Goal: Book appointment/travel/reservation

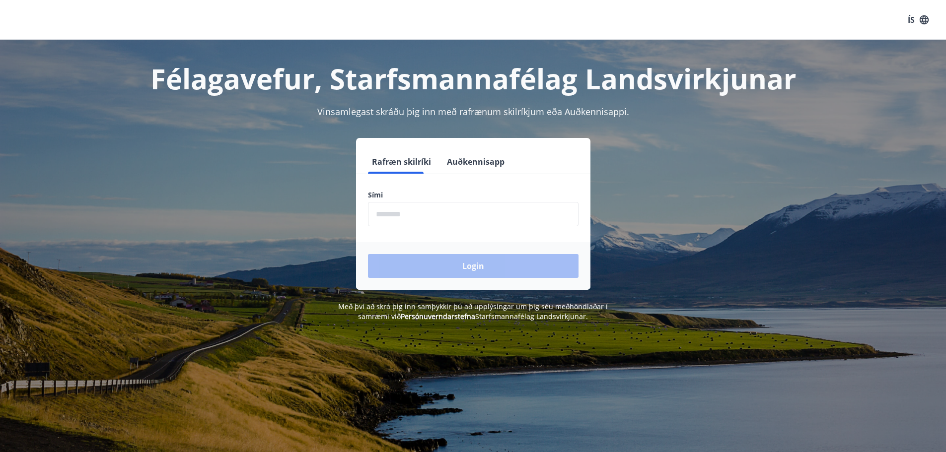
click at [457, 214] on input "phone" at bounding box center [473, 214] width 211 height 24
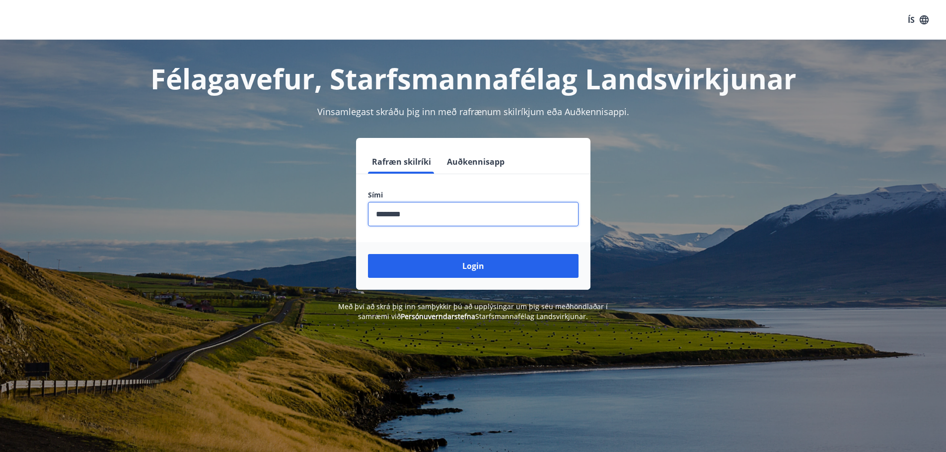
type input "********"
click at [368, 254] on button "Login" at bounding box center [473, 266] width 211 height 24
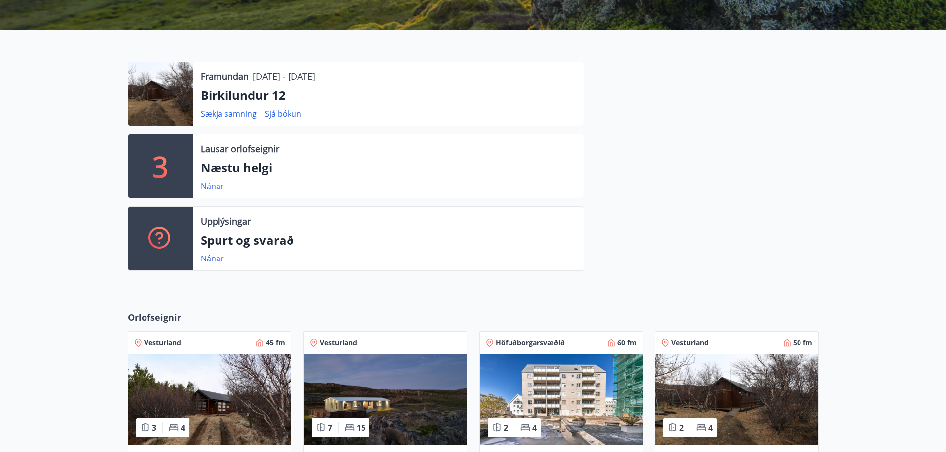
scroll to position [331, 0]
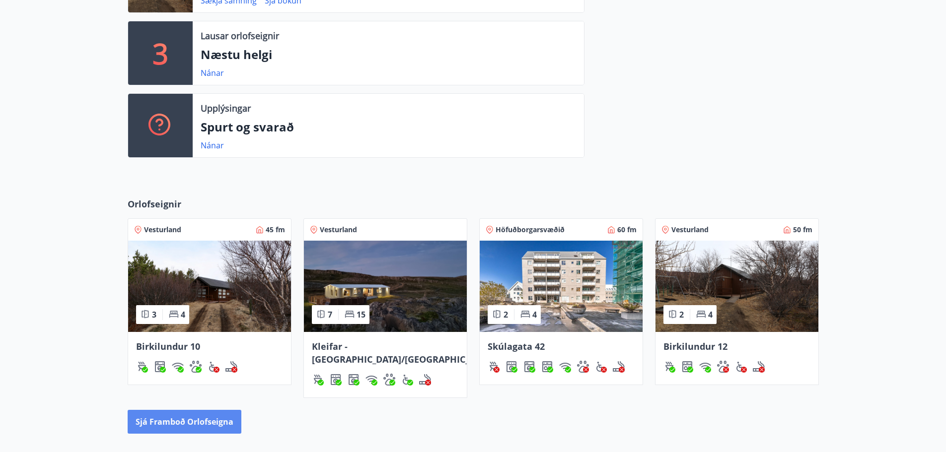
click at [182, 414] on button "Sjá framboð orlofseigna" at bounding box center [185, 422] width 114 height 24
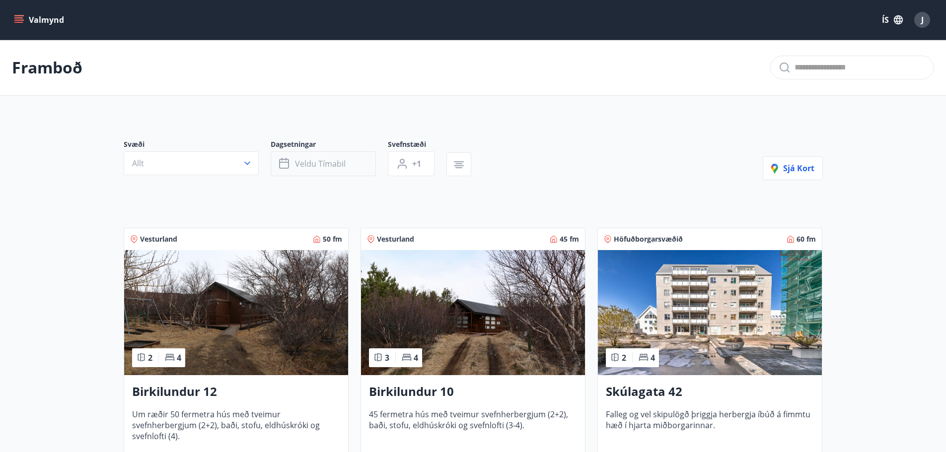
scroll to position [66, 0]
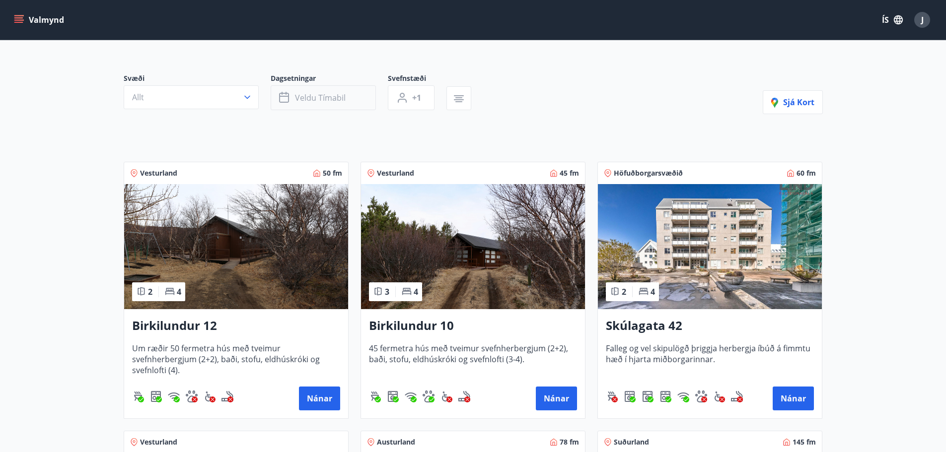
click at [346, 99] on button "Veldu tímabil" at bounding box center [323, 97] width 105 height 25
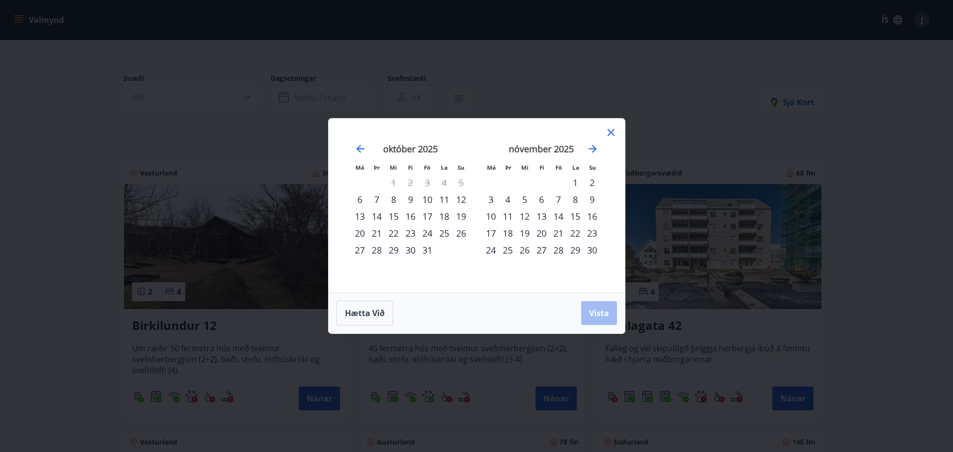
click at [412, 234] on div "23" at bounding box center [410, 233] width 17 height 17
click at [461, 234] on div "26" at bounding box center [461, 233] width 17 height 17
click at [597, 310] on span "Vista" at bounding box center [599, 313] width 20 height 11
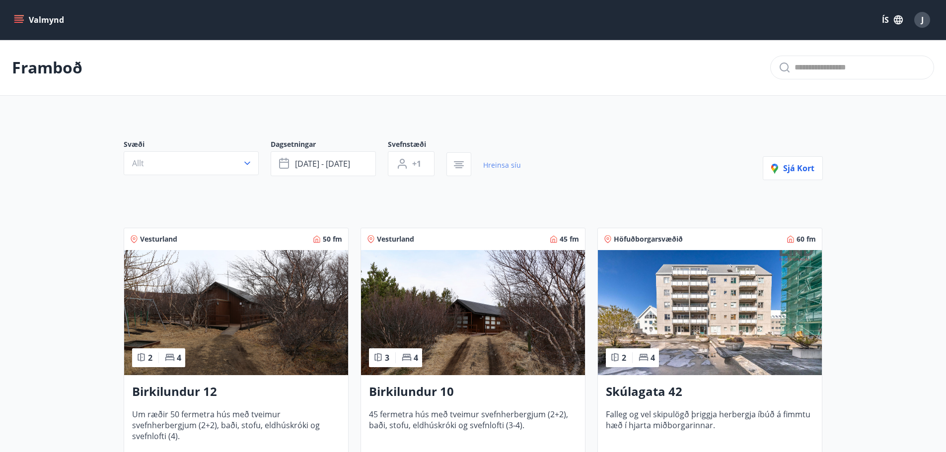
click at [502, 167] on link "Hreinsa síu" at bounding box center [502, 165] width 38 height 22
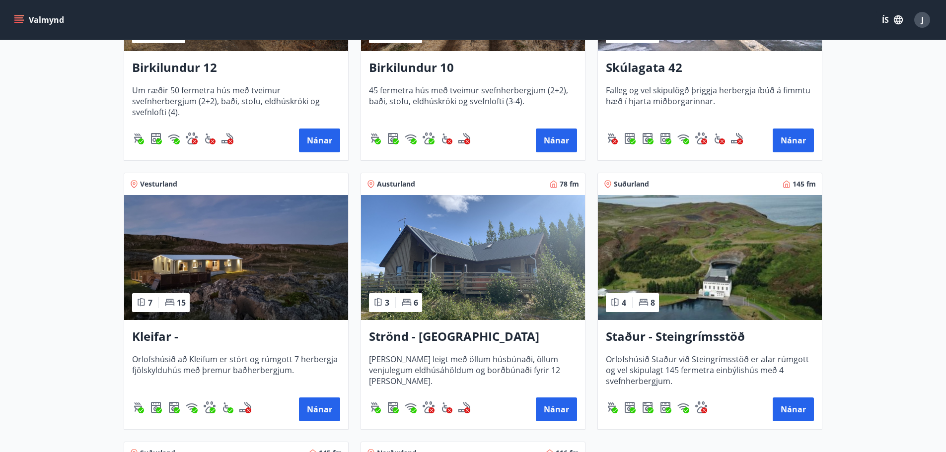
scroll to position [331, 0]
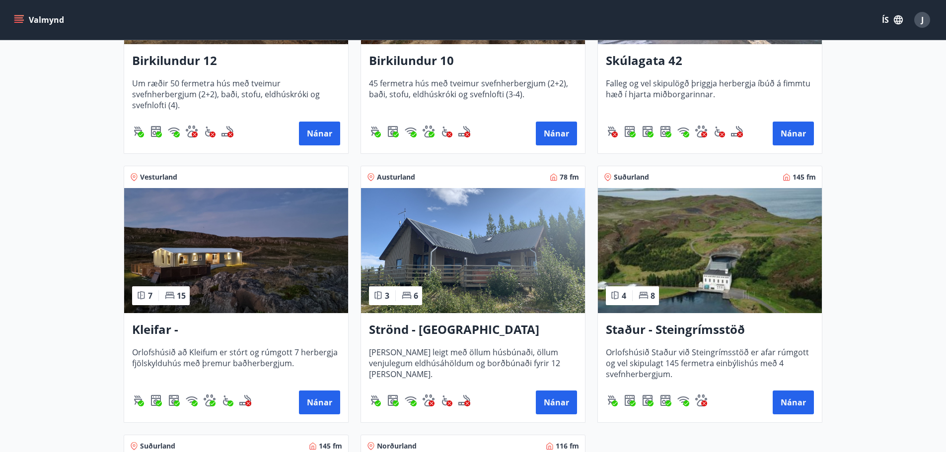
click at [276, 215] on img at bounding box center [236, 250] width 224 height 125
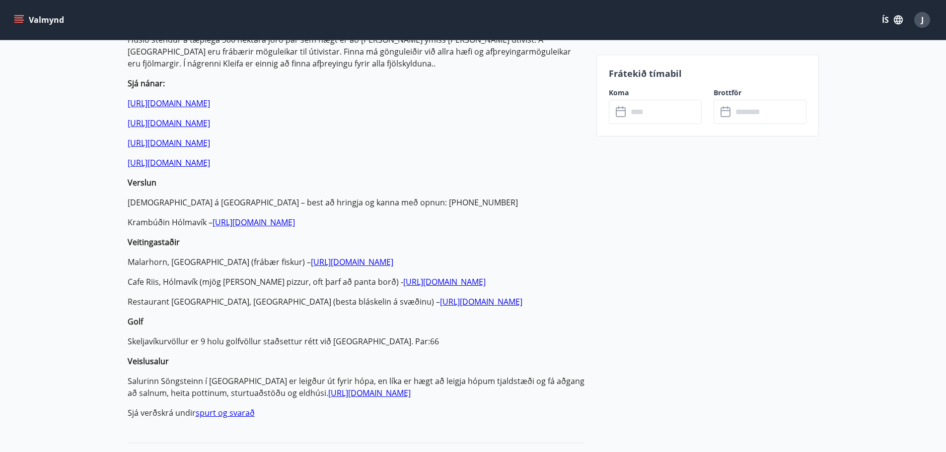
scroll to position [662, 0]
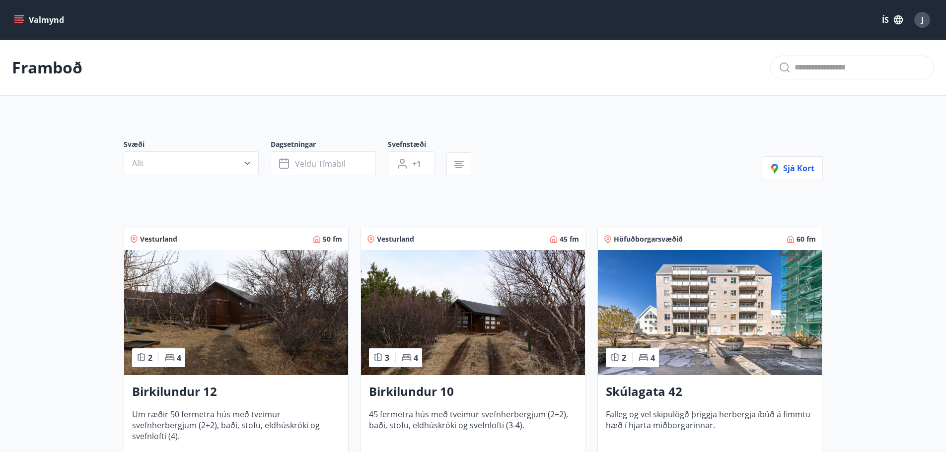
click at [719, 328] on img at bounding box center [710, 312] width 224 height 125
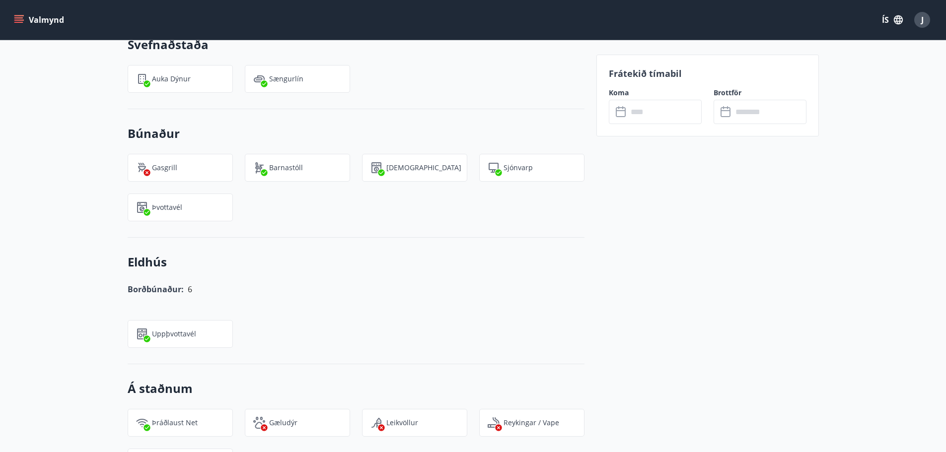
scroll to position [602, 0]
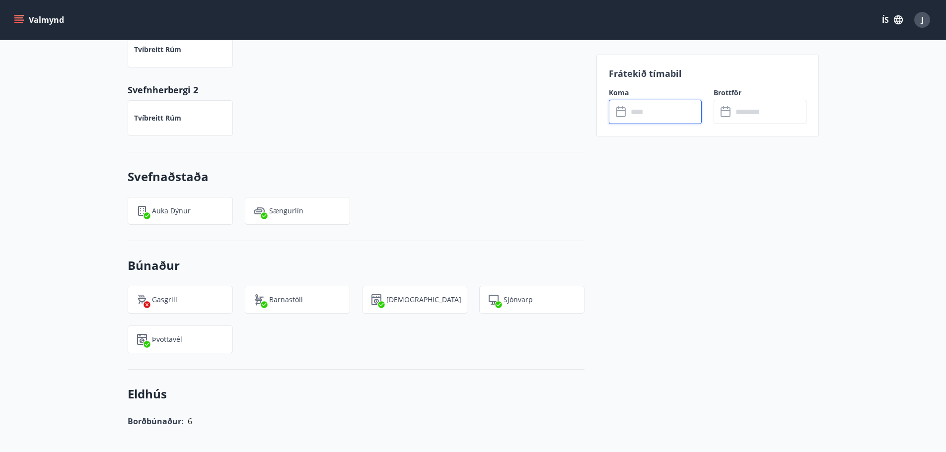
click at [661, 120] on input "text" at bounding box center [665, 112] width 74 height 24
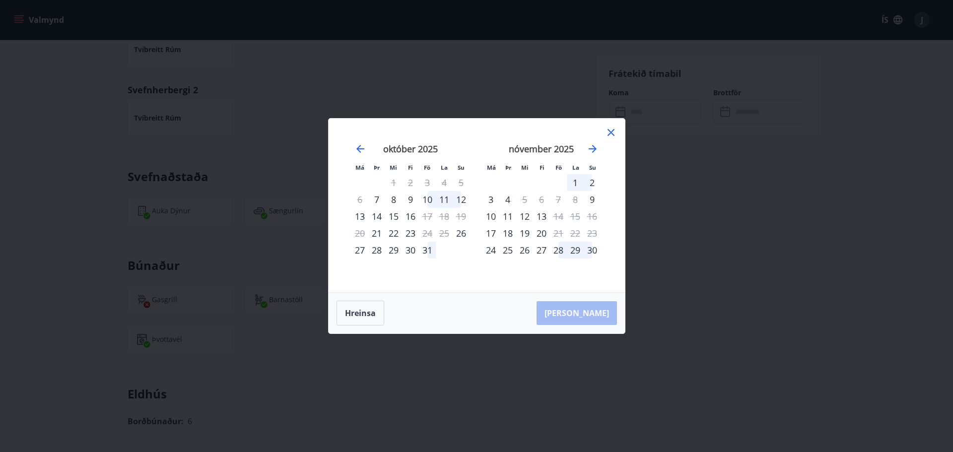
click at [616, 134] on icon at bounding box center [611, 133] width 12 height 12
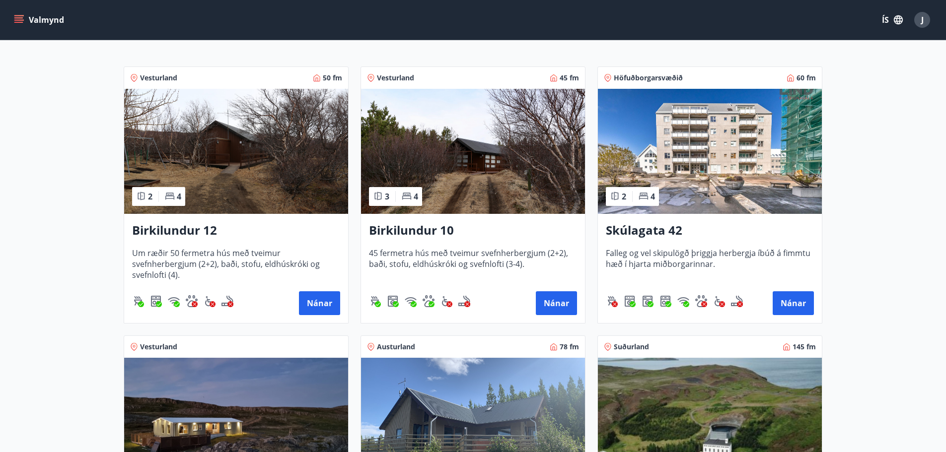
scroll to position [397, 0]
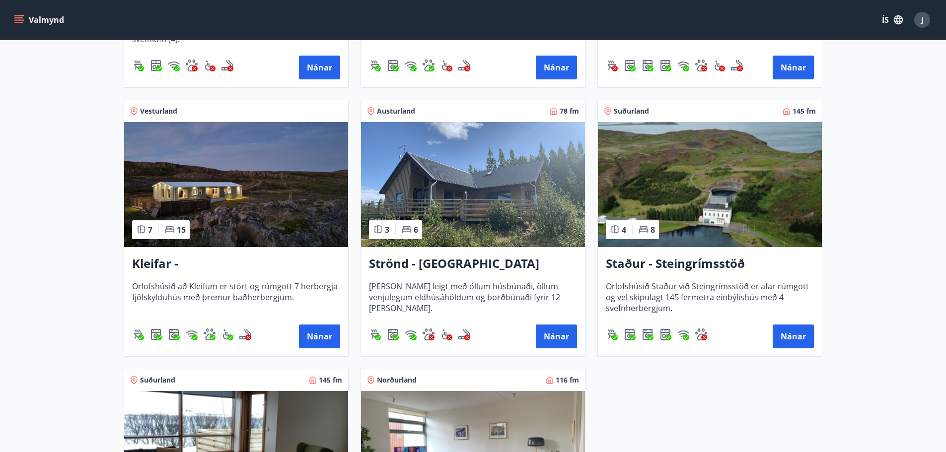
click at [658, 178] on img at bounding box center [710, 184] width 224 height 125
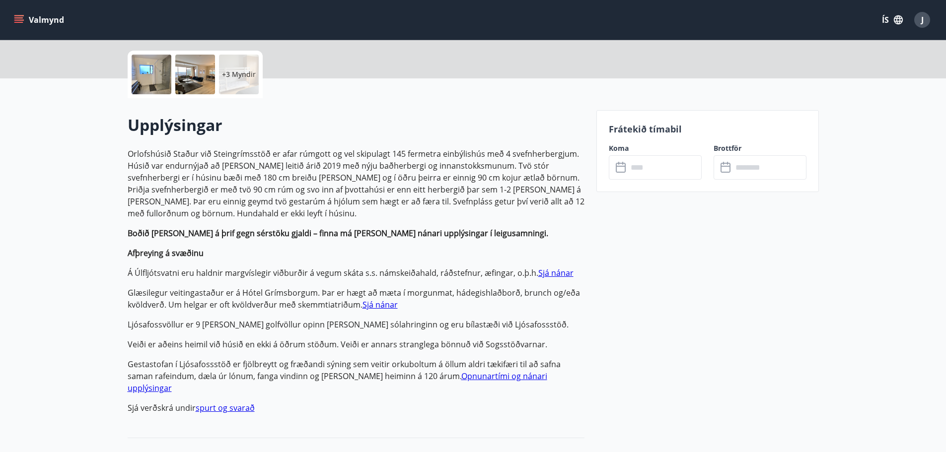
scroll to position [265, 0]
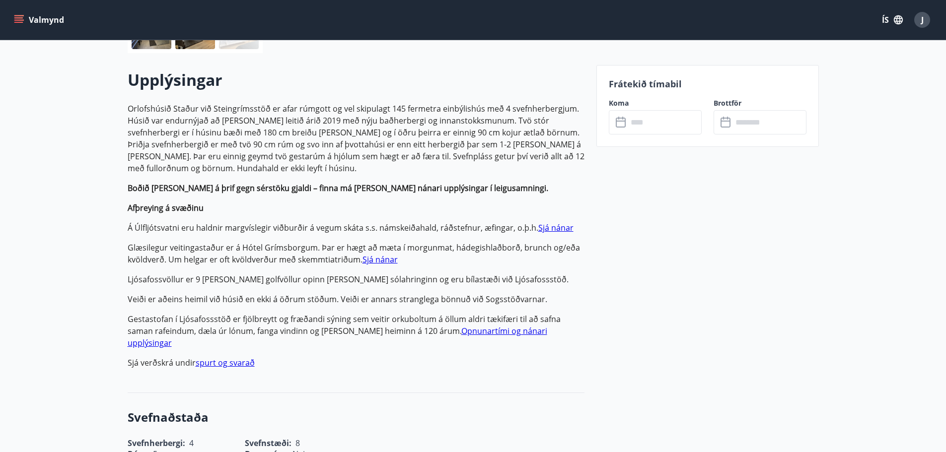
click at [667, 124] on input "text" at bounding box center [665, 122] width 74 height 24
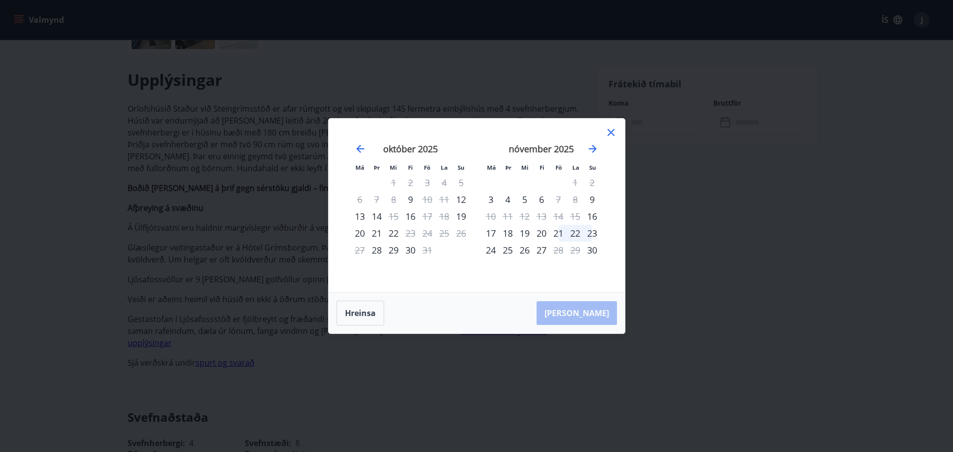
click at [609, 136] on icon at bounding box center [611, 133] width 12 height 12
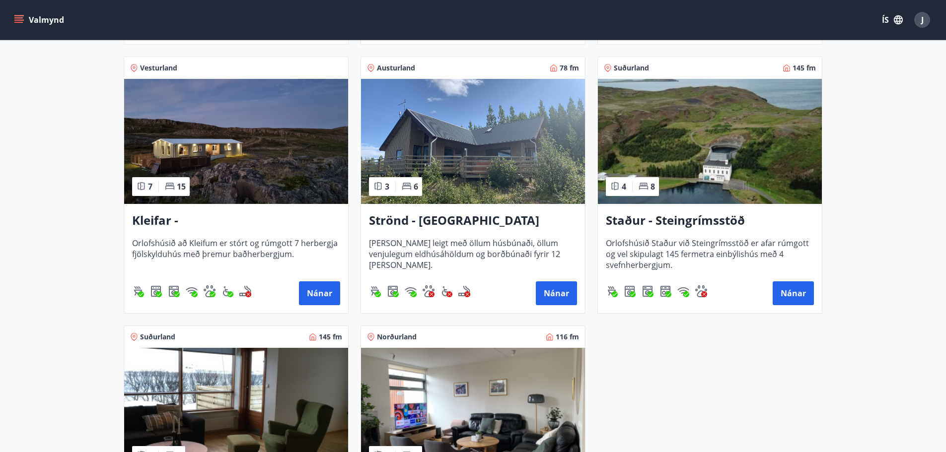
scroll to position [530, 0]
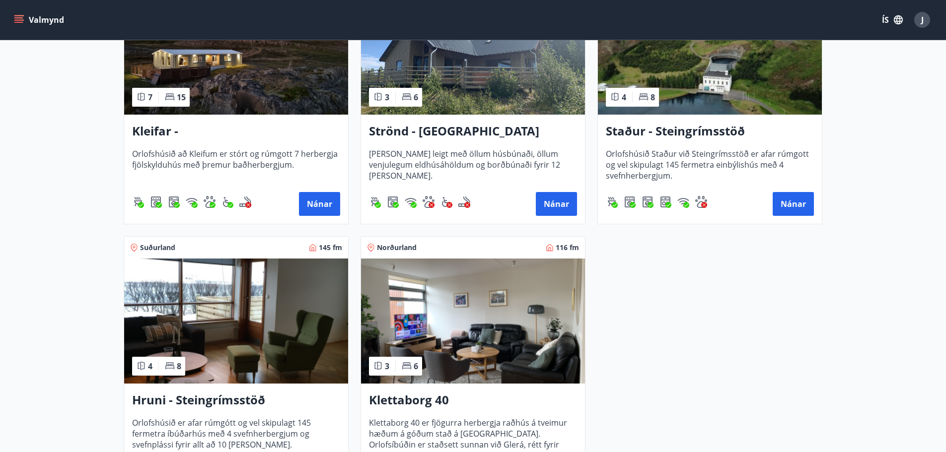
click at [263, 310] on img at bounding box center [236, 321] width 224 height 125
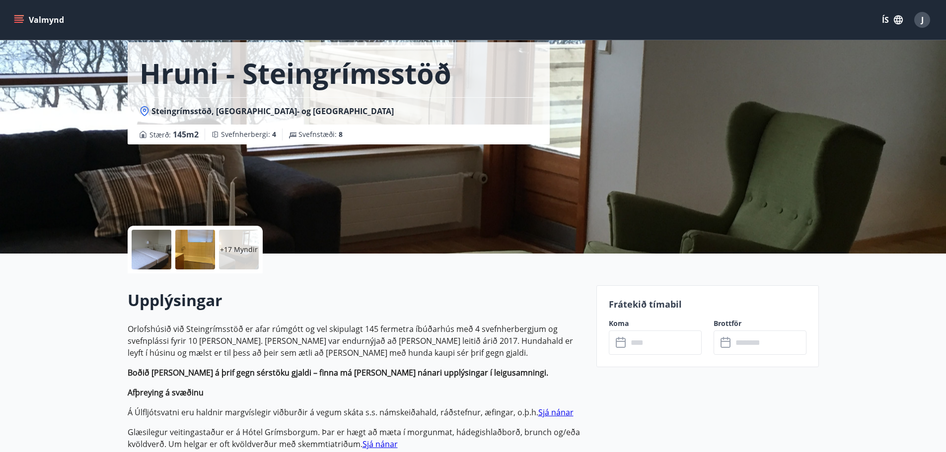
scroll to position [66, 0]
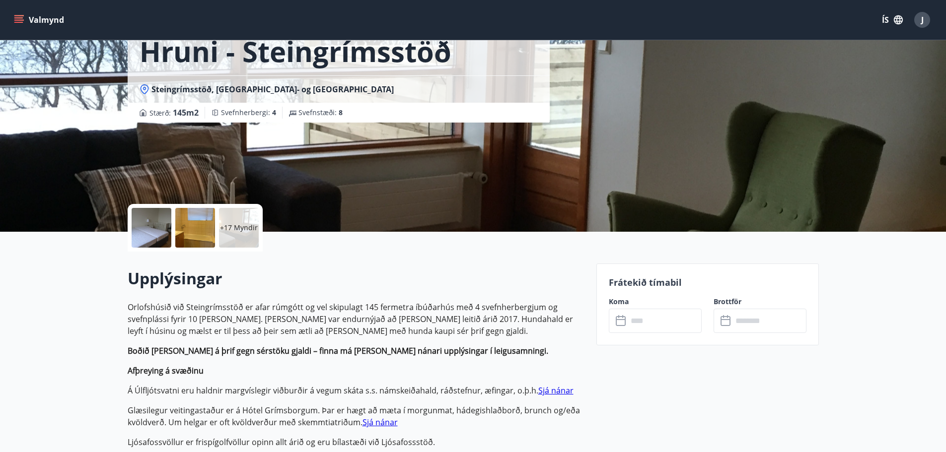
click at [647, 320] on input "text" at bounding box center [665, 321] width 74 height 24
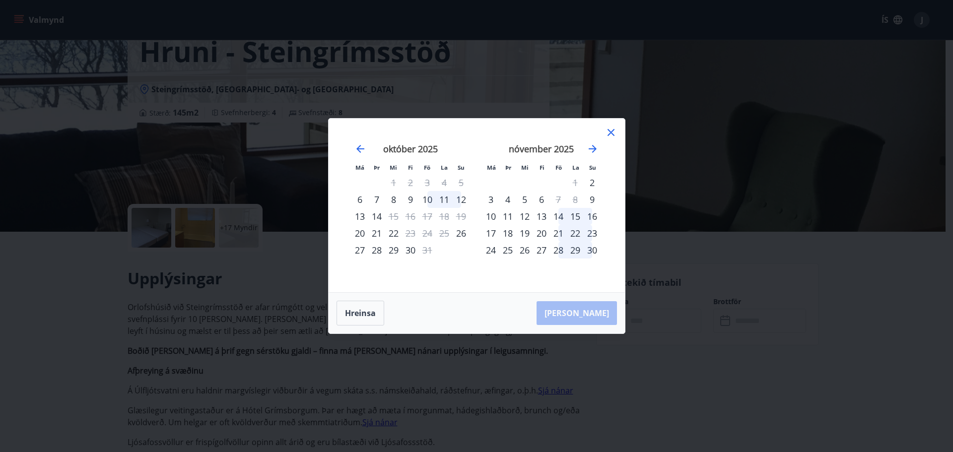
click at [612, 133] on icon at bounding box center [611, 133] width 12 height 12
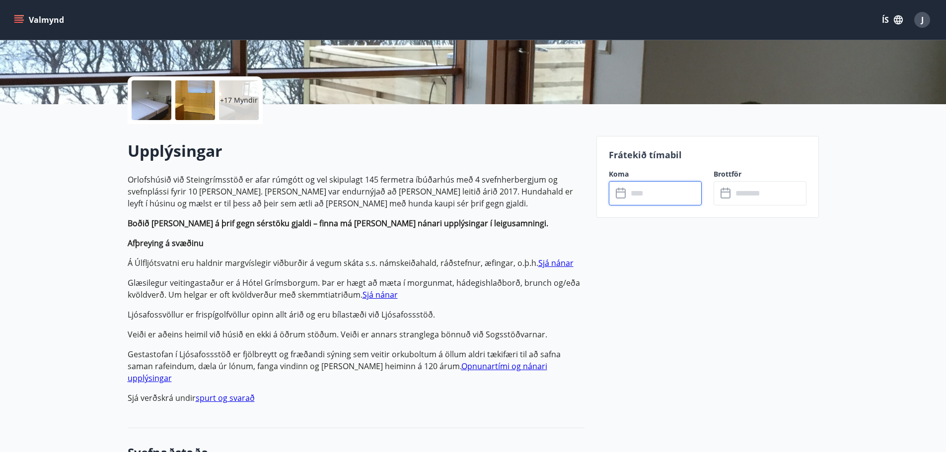
scroll to position [0, 0]
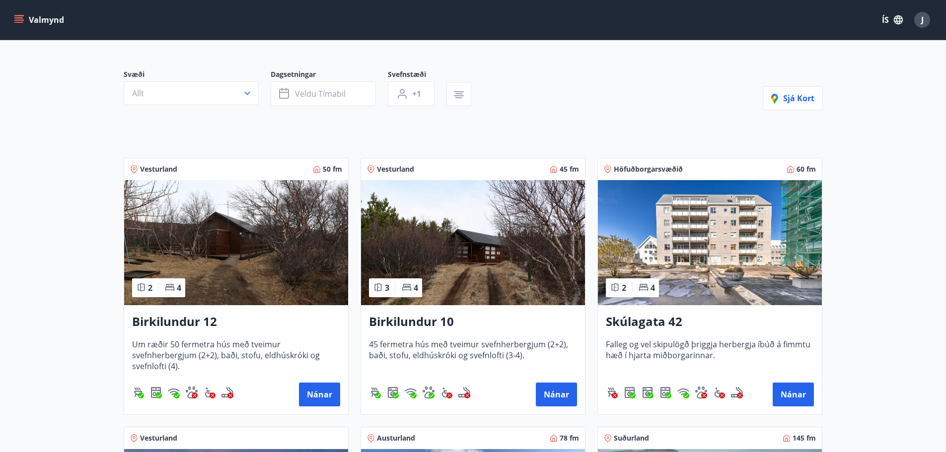
scroll to position [133, 0]
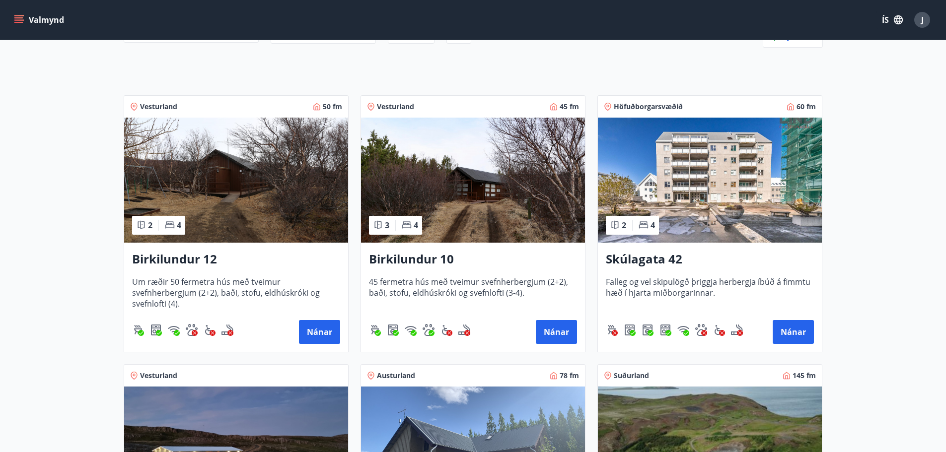
click at [255, 152] on img at bounding box center [236, 180] width 224 height 125
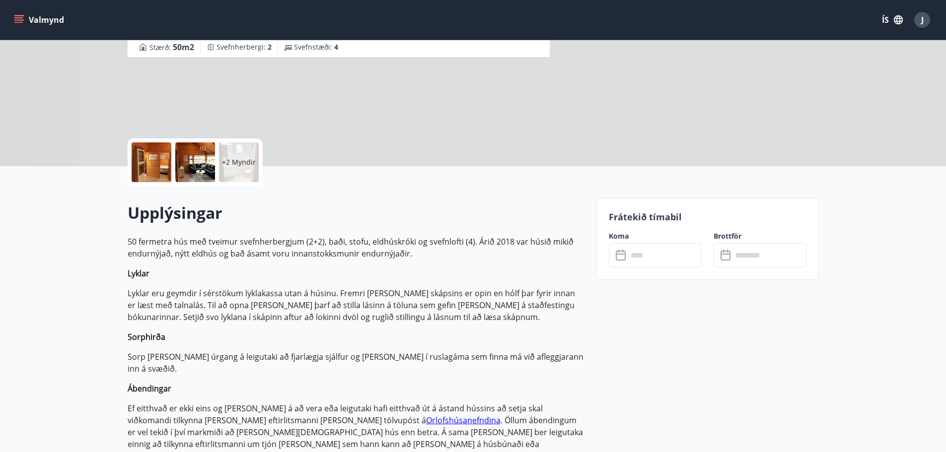
scroll to position [133, 0]
click at [642, 255] on input "text" at bounding box center [665, 254] width 74 height 24
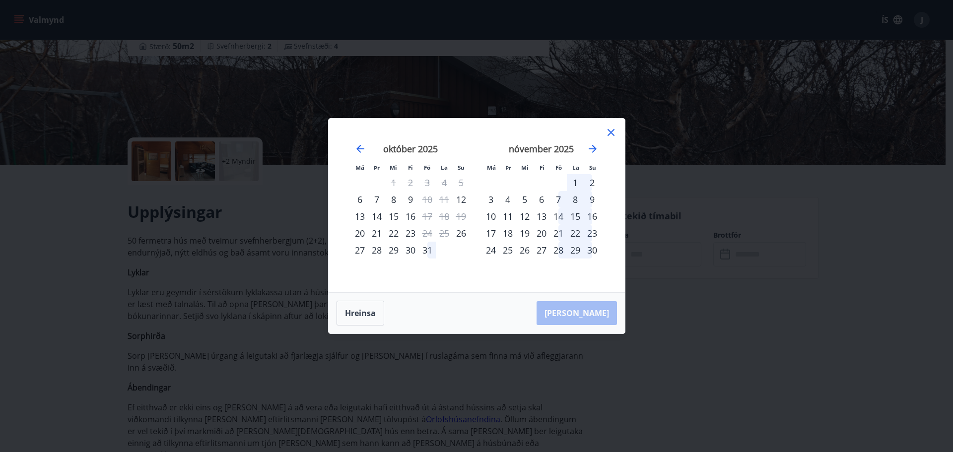
click at [607, 132] on icon at bounding box center [611, 133] width 12 height 12
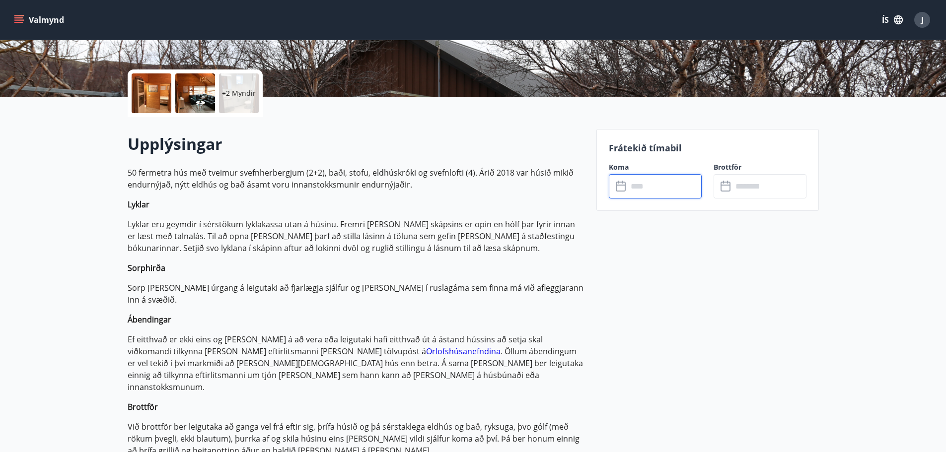
scroll to position [199, 0]
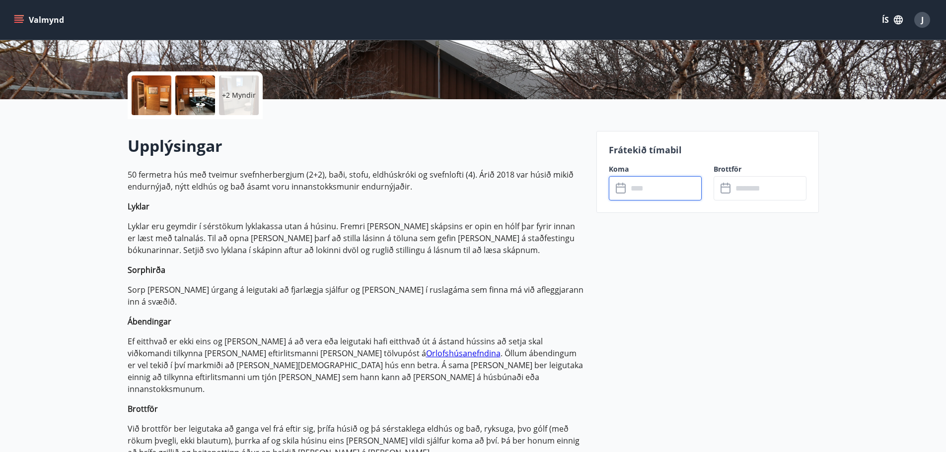
click at [648, 180] on input "text" at bounding box center [665, 188] width 74 height 24
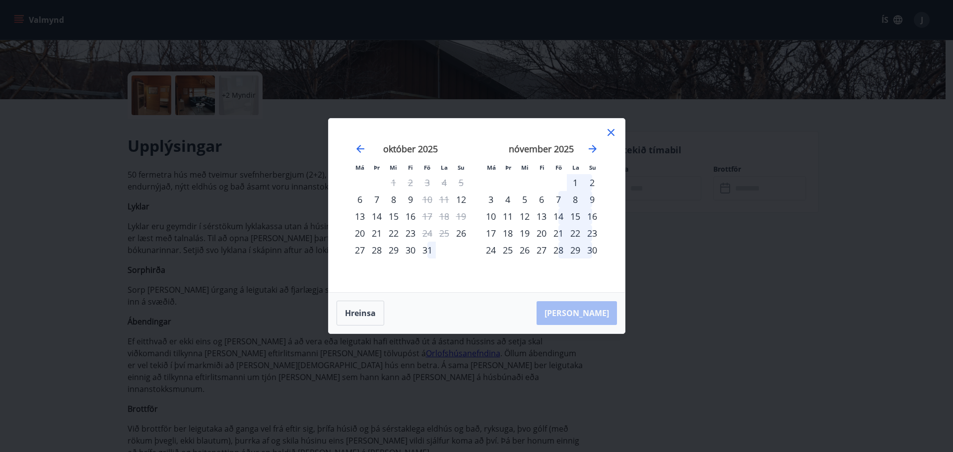
click at [611, 136] on icon at bounding box center [611, 133] width 12 height 12
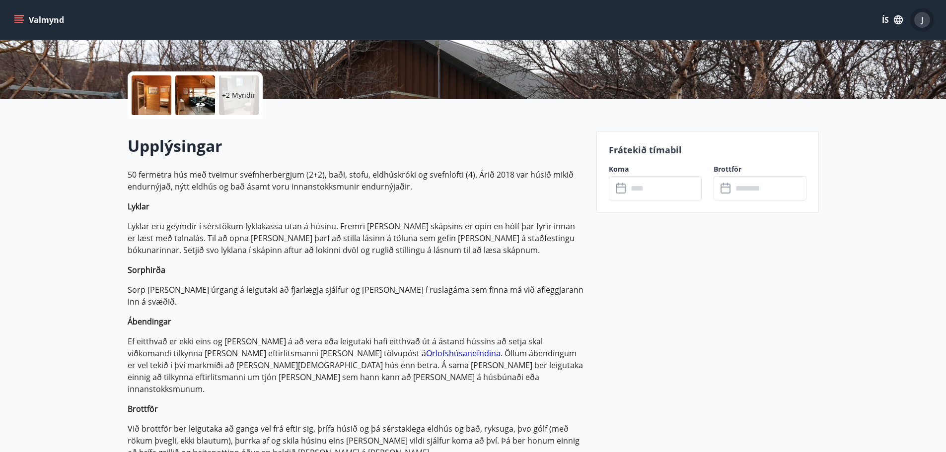
click at [920, 22] on div "J" at bounding box center [922, 20] width 16 height 16
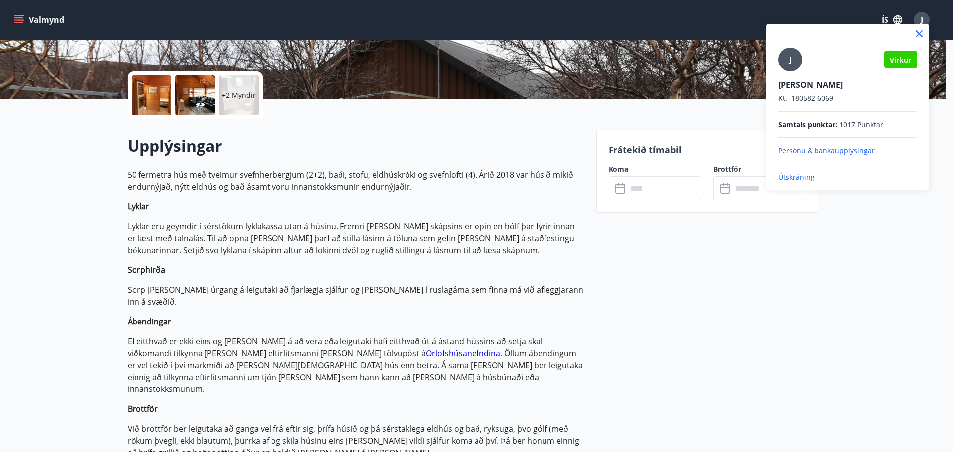
click at [653, 290] on div at bounding box center [476, 226] width 953 height 452
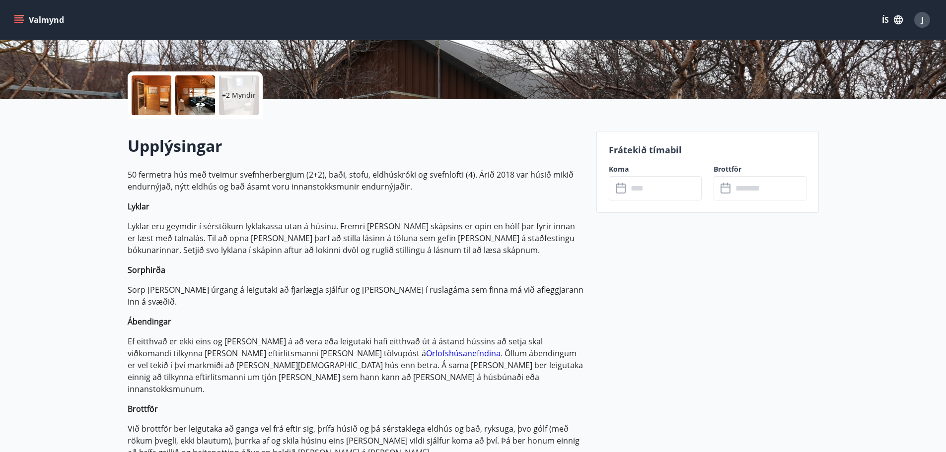
click at [21, 20] on icon "menu" at bounding box center [19, 19] width 11 height 1
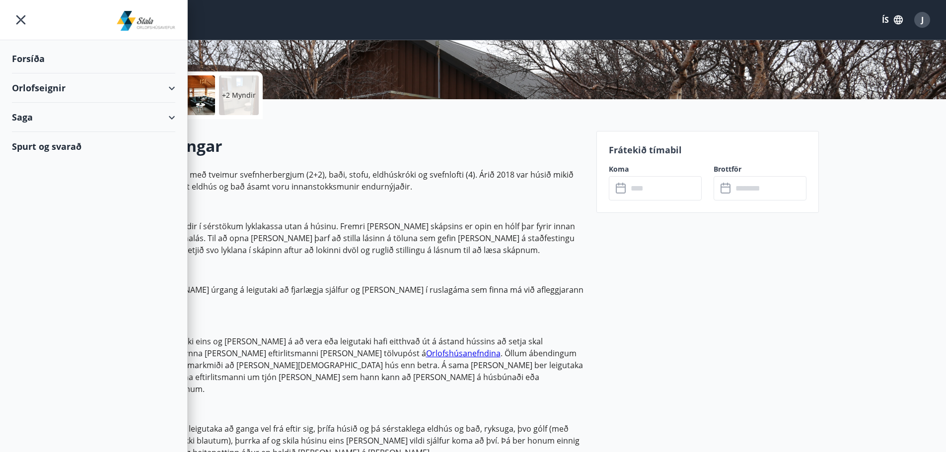
click at [37, 59] on div "Forsíða" at bounding box center [93, 58] width 163 height 29
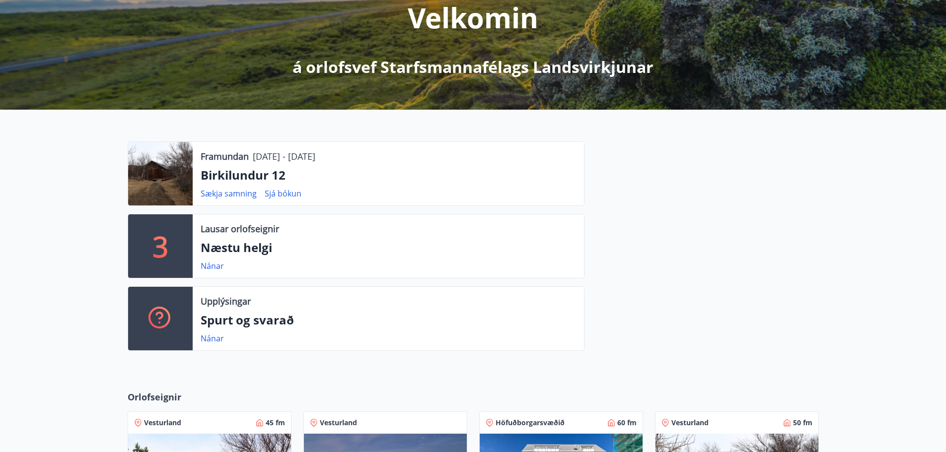
scroll to position [133, 0]
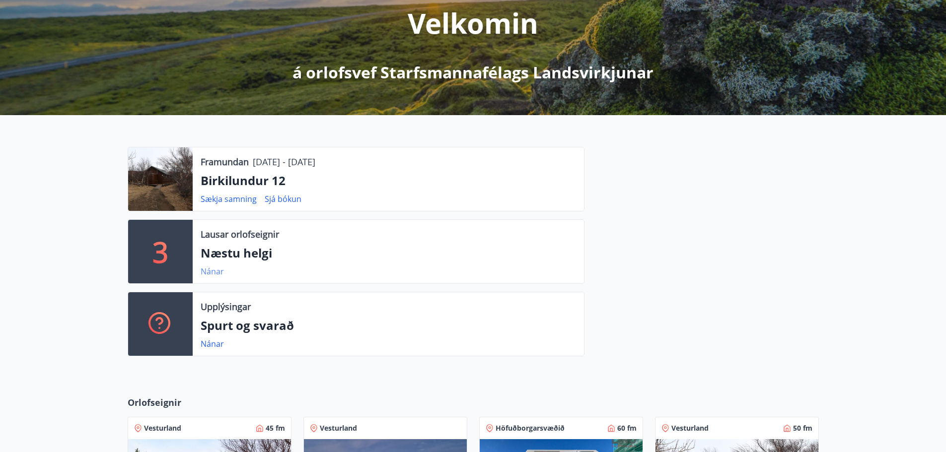
click at [204, 274] on link "Nánar" at bounding box center [212, 271] width 23 height 11
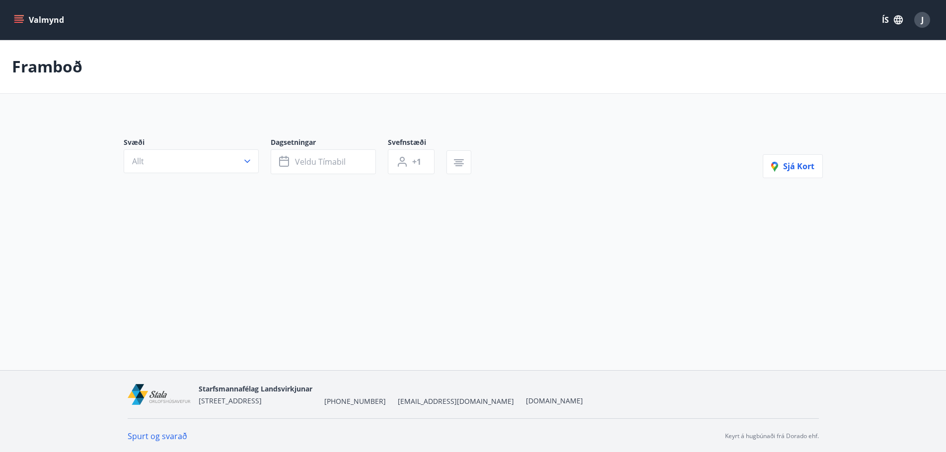
type input "*"
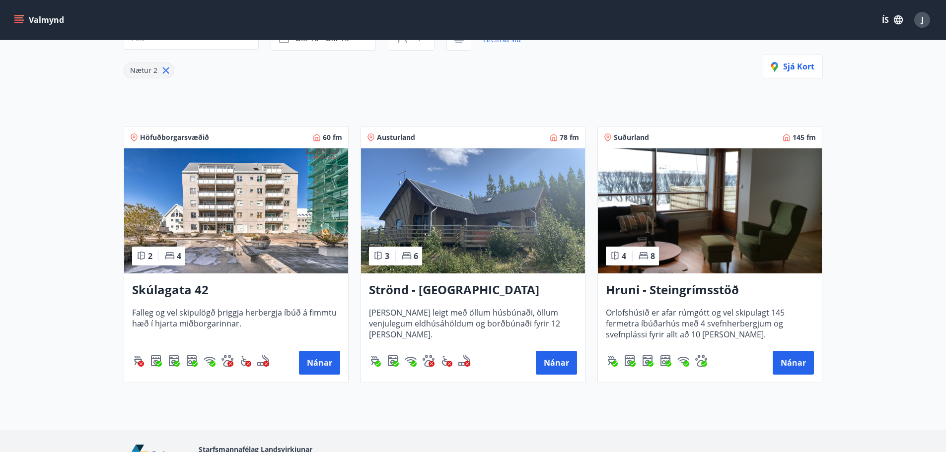
scroll to position [188, 0]
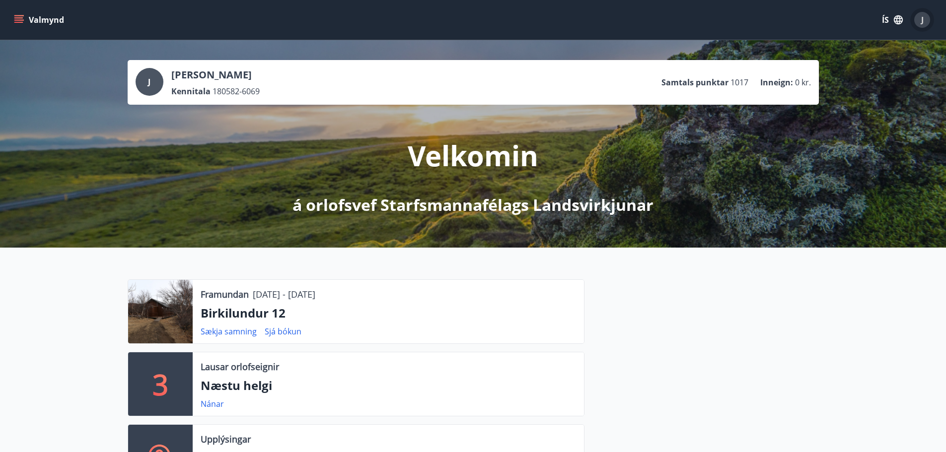
click at [918, 19] on div "J" at bounding box center [922, 20] width 16 height 16
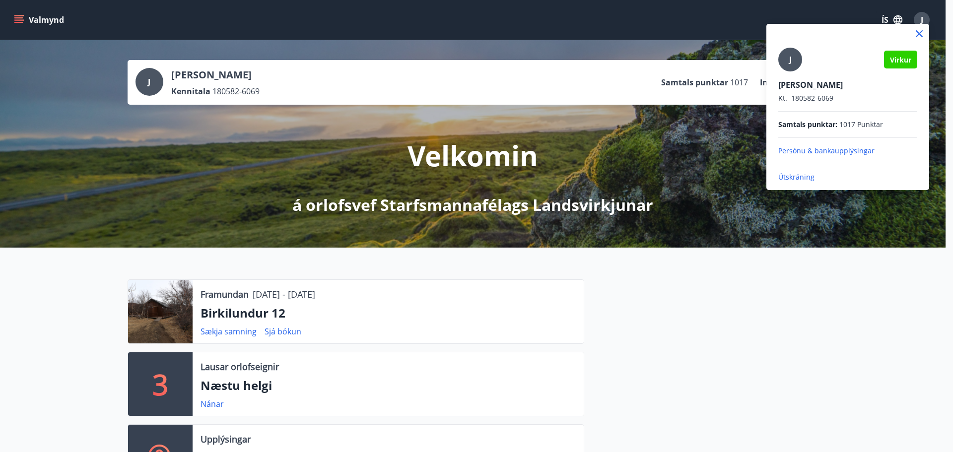
click at [793, 177] on p "Útskráning" at bounding box center [848, 177] width 139 height 10
